Goal: Find specific page/section: Find specific page/section

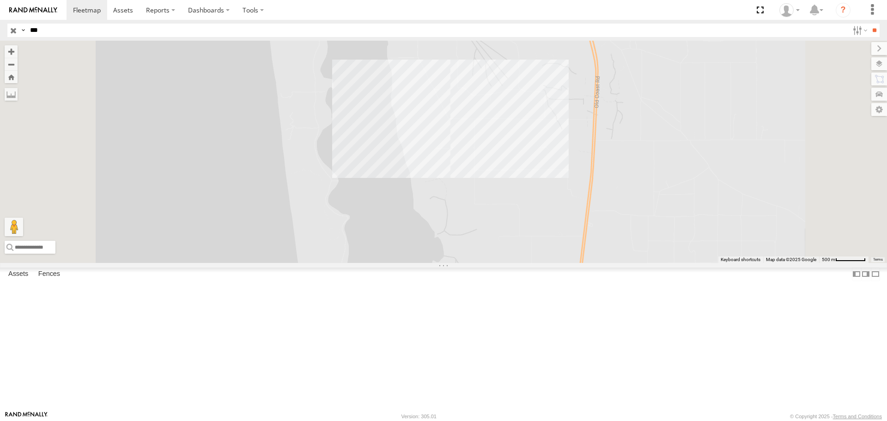
type input "***"
click at [869, 24] on input "**" at bounding box center [874, 30] width 11 height 13
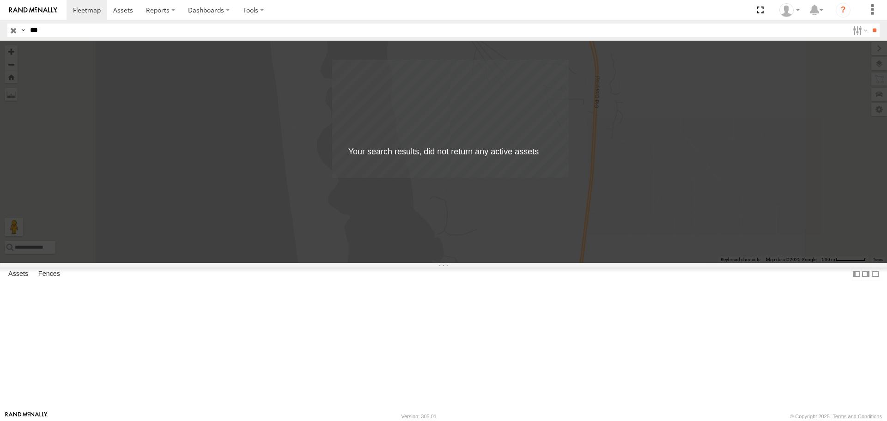
click at [47, 31] on input "***" at bounding box center [437, 30] width 822 height 13
drag, startPoint x: 0, startPoint y: 14, endPoint x: 0, endPoint y: 4, distance: 10.2
click at [0, 8] on body at bounding box center [443, 210] width 887 height 421
click at [14, 30] on input "button" at bounding box center [13, 30] width 12 height 13
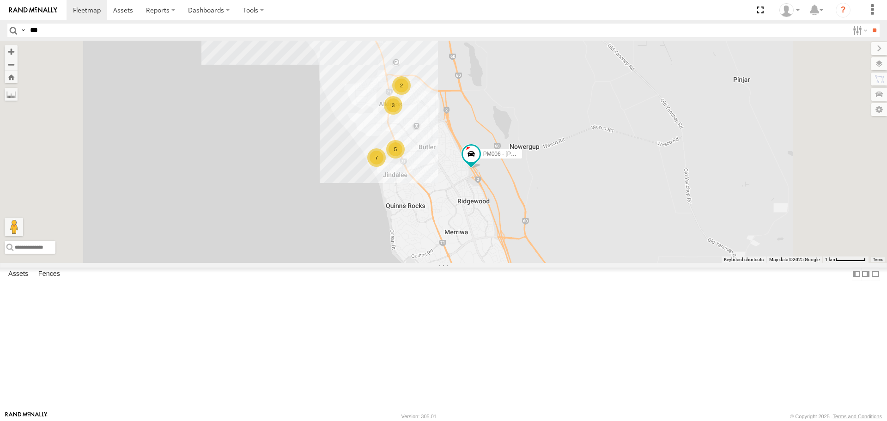
click at [480, 176] on div "CV131 - Bluey PM006 - [PERSON_NAME] CV340 - [PERSON_NAME] CV255 - [PERSON_NAME]…" at bounding box center [443, 152] width 887 height 222
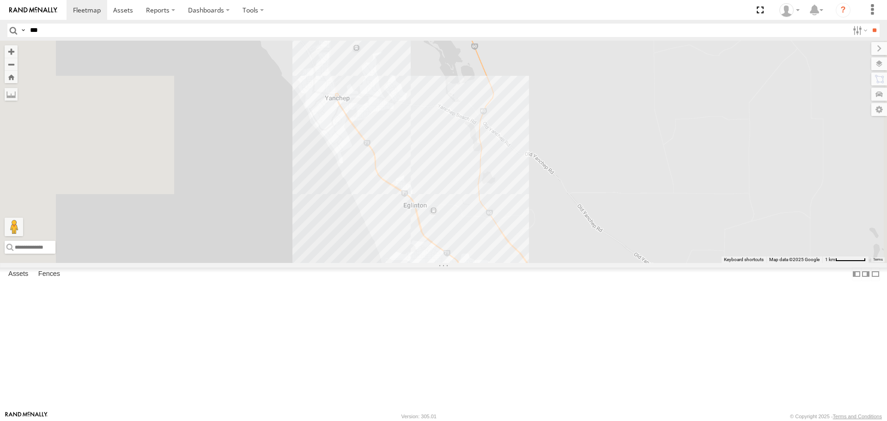
drag, startPoint x: 578, startPoint y: 77, endPoint x: 641, endPoint y: 304, distance: 235.0
click at [648, 262] on div "CV131 - Bluey PM006 - [PERSON_NAME] CV340 - [PERSON_NAME] CV255 - [PERSON_NAME]…" at bounding box center [443, 152] width 887 height 222
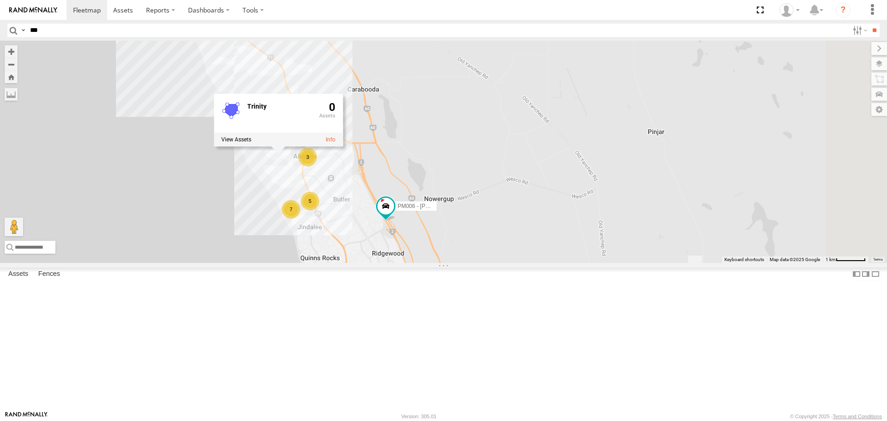
drag, startPoint x: 728, startPoint y: 297, endPoint x: 623, endPoint y: 169, distance: 165.2
click at [623, 169] on div "CV131 - Bluey PM006 - [PERSON_NAME] CV340 - [PERSON_NAME] CV255 - [PERSON_NAME]…" at bounding box center [443, 152] width 887 height 222
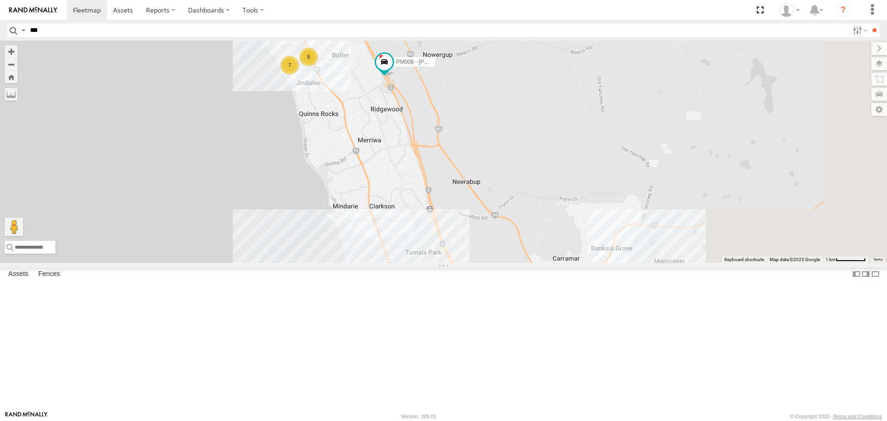
drag, startPoint x: 463, startPoint y: 331, endPoint x: 457, endPoint y: 109, distance: 222.8
click at [457, 109] on div "CV131 - Bluey PM006 - [PERSON_NAME] CV340 - [PERSON_NAME] CV255 - [PERSON_NAME]…" at bounding box center [443, 152] width 887 height 222
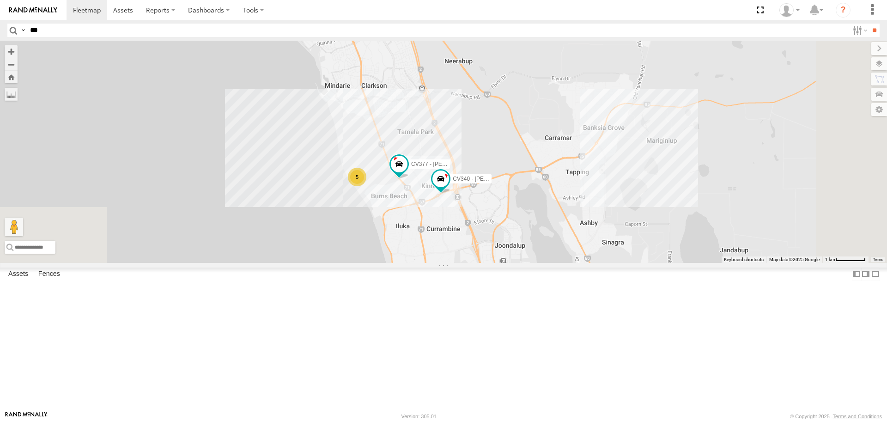
click at [366, 186] on div "5" at bounding box center [357, 177] width 18 height 18
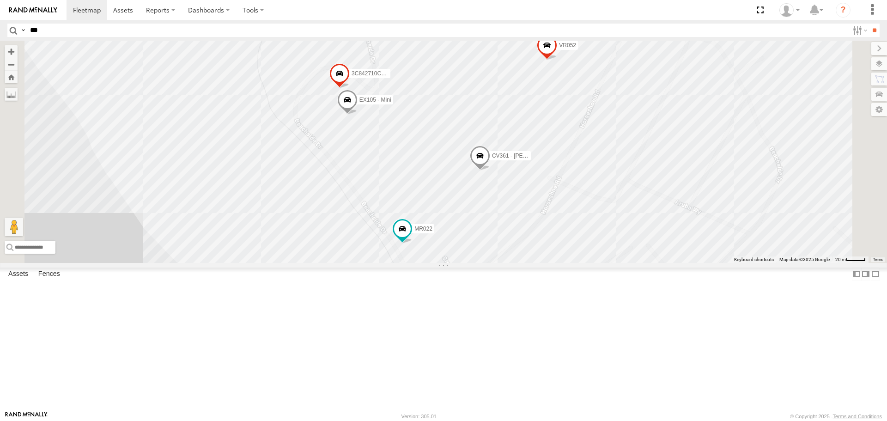
click at [490, 170] on span at bounding box center [480, 158] width 20 height 25
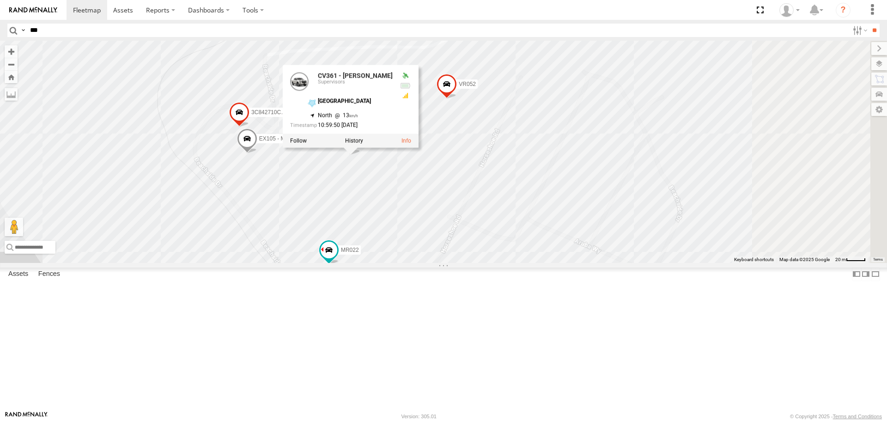
drag, startPoint x: 751, startPoint y: 159, endPoint x: 647, endPoint y: 198, distance: 111.4
click at [647, 198] on div "CV131 - Bluey PM006 - [PERSON_NAME] CV340 - [PERSON_NAME] CV255 - [PERSON_NAME]…" at bounding box center [443, 152] width 887 height 222
